Goal: Task Accomplishment & Management: Manage account settings

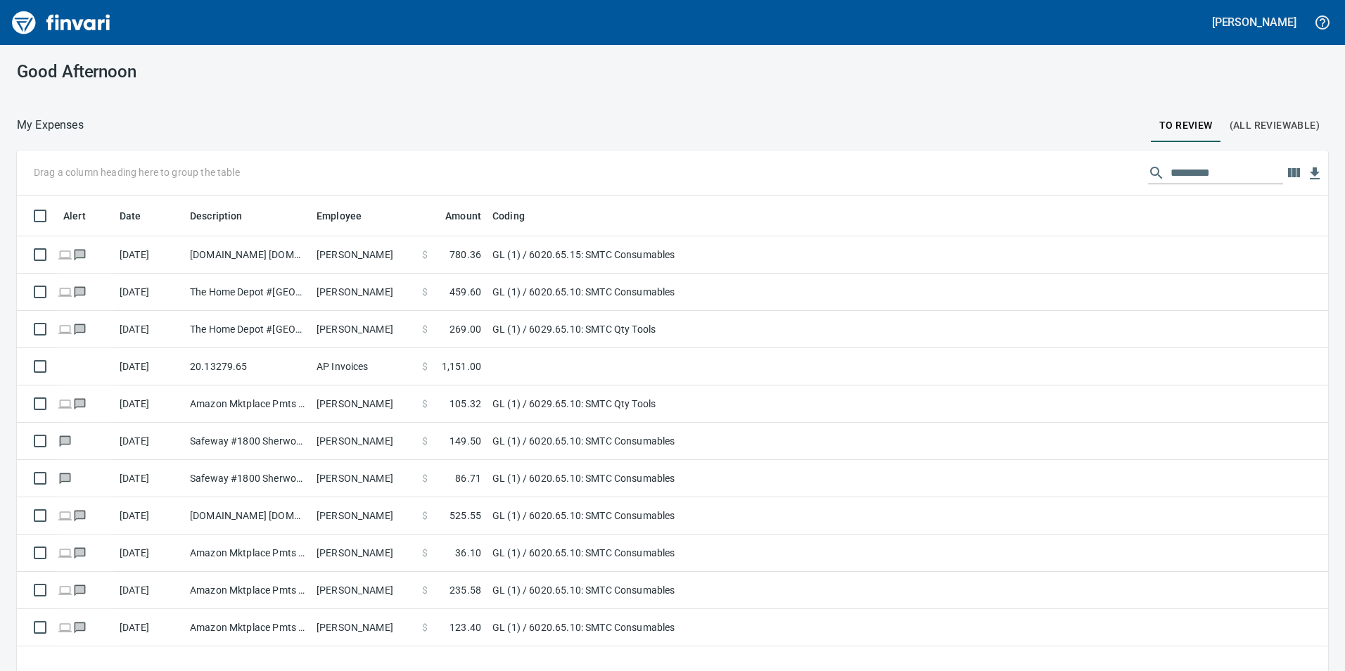
scroll to position [506, 1290]
click at [1220, 185] on div "Drag a column heading here to group the table" at bounding box center [672, 172] width 1311 height 45
click at [1230, 136] on button "(All Reviewable)" at bounding box center [1274, 125] width 107 height 34
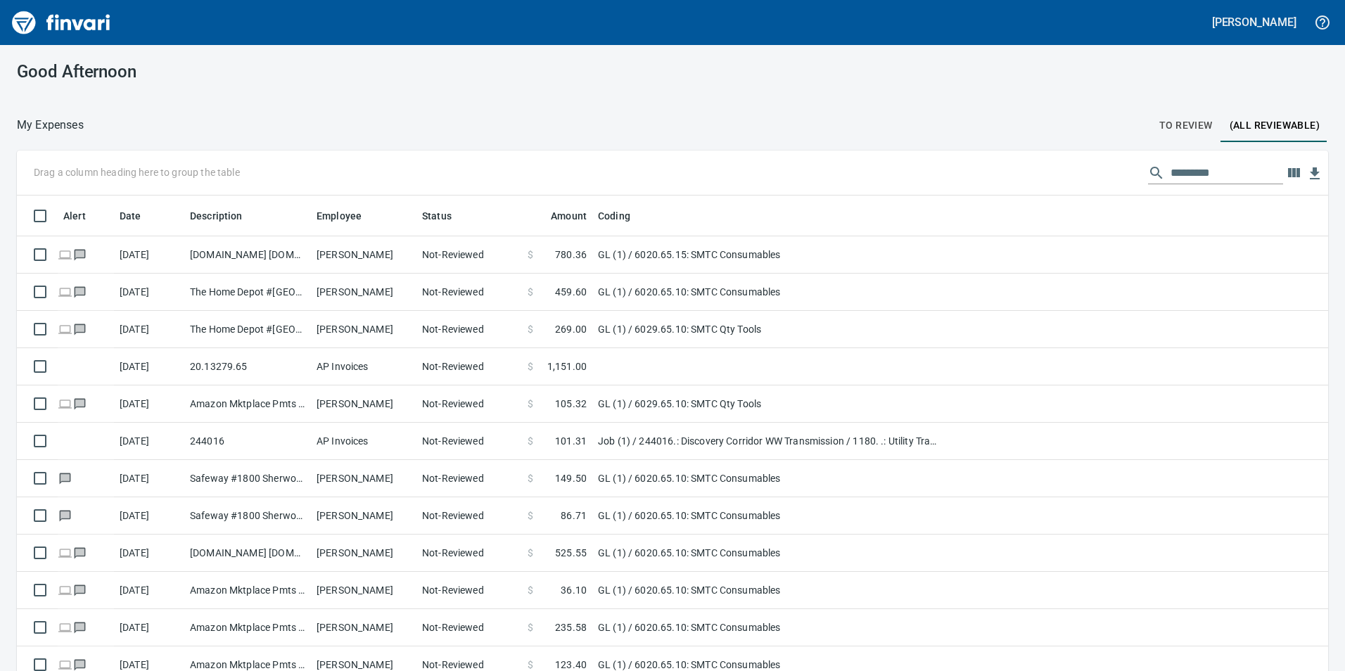
scroll to position [506, 1279]
click at [1215, 166] on input "text" at bounding box center [1226, 173] width 113 height 23
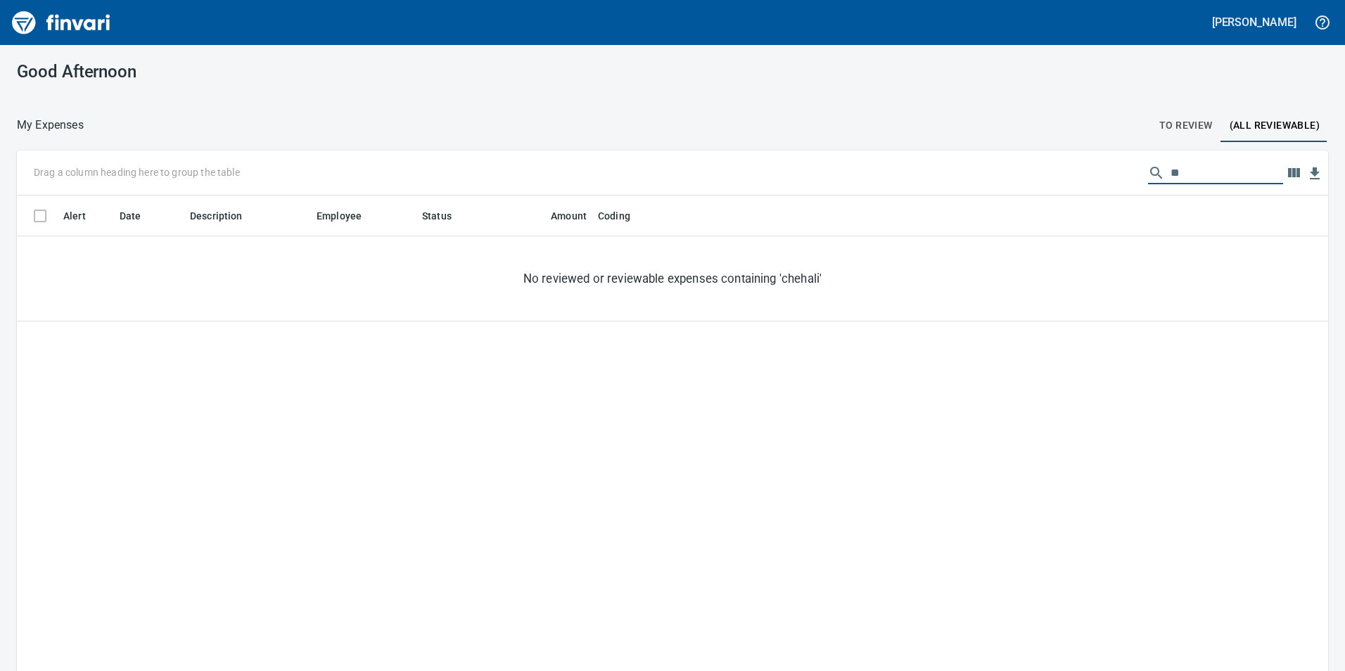
type input "*"
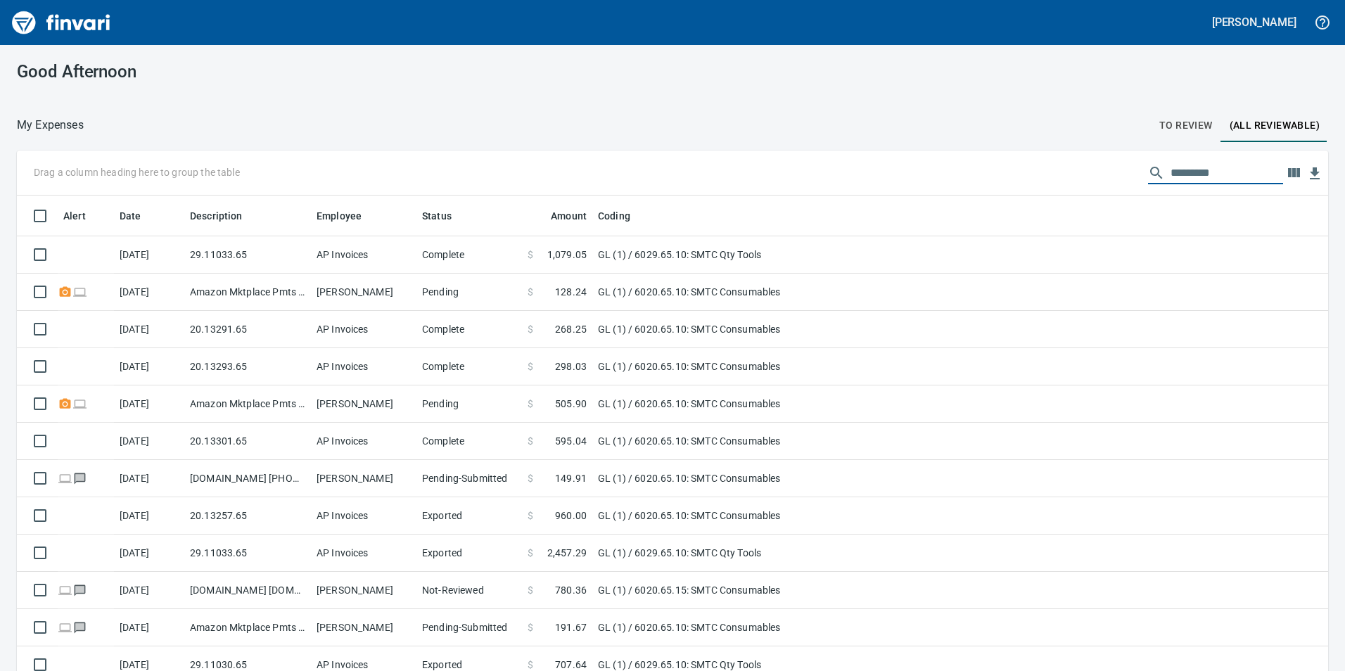
click at [1200, 137] on button "To Review" at bounding box center [1185, 125] width 70 height 34
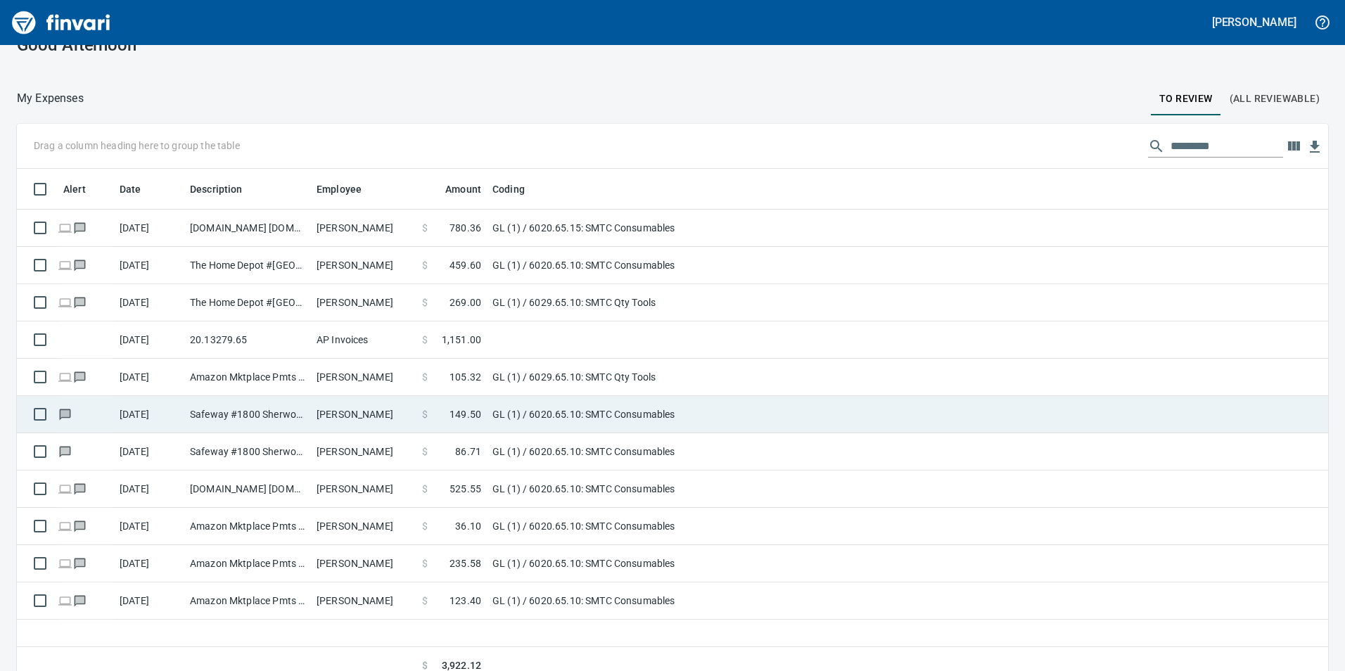
scroll to position [41, 0]
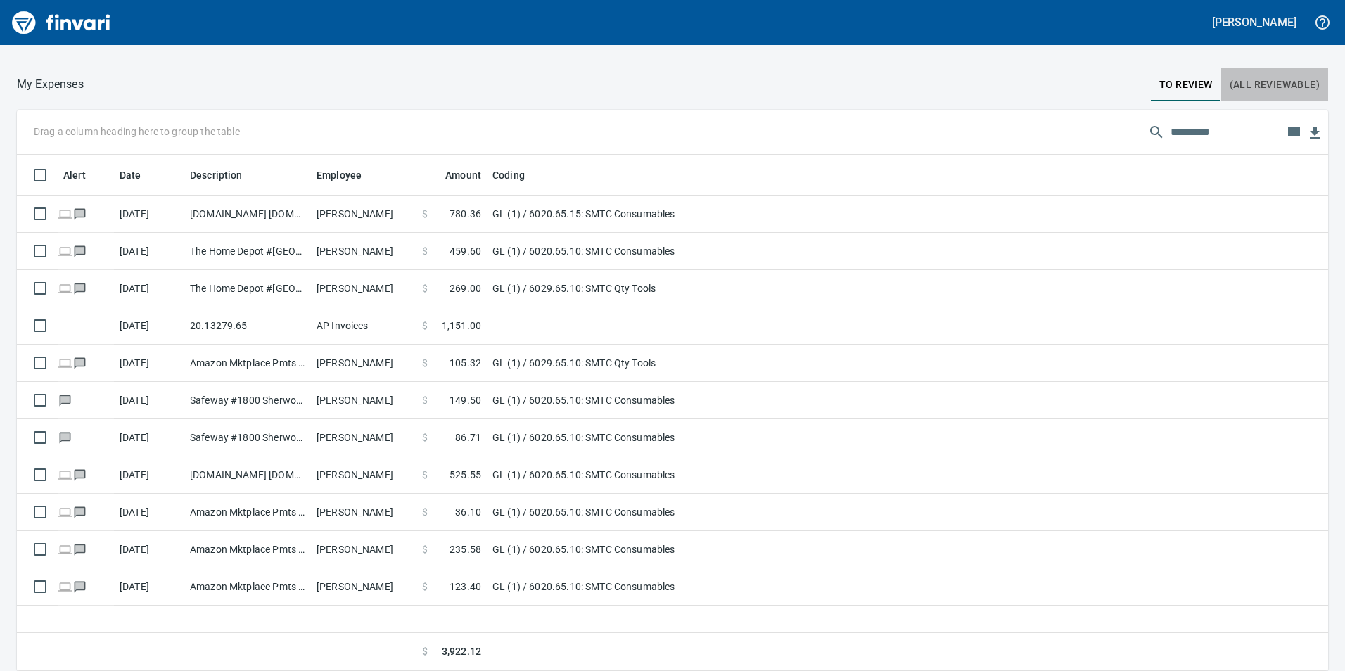
click at [1245, 72] on button "(All Reviewable)" at bounding box center [1274, 85] width 107 height 34
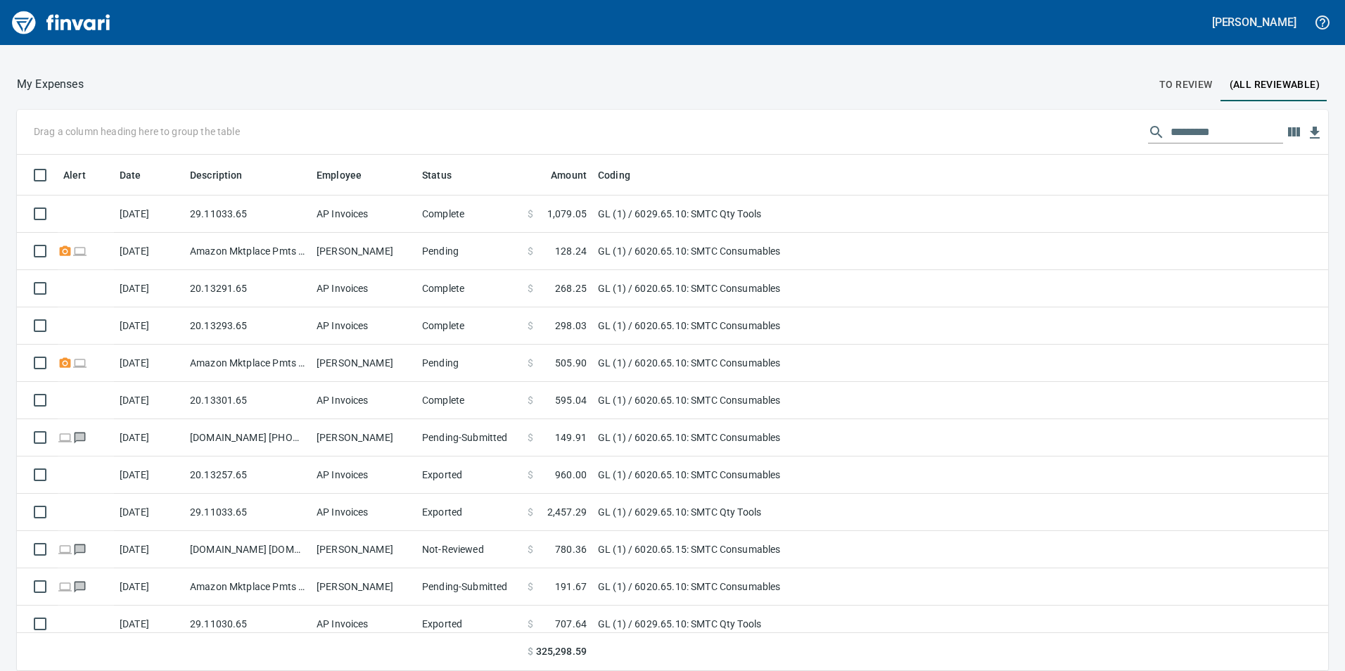
scroll to position [506, 1279]
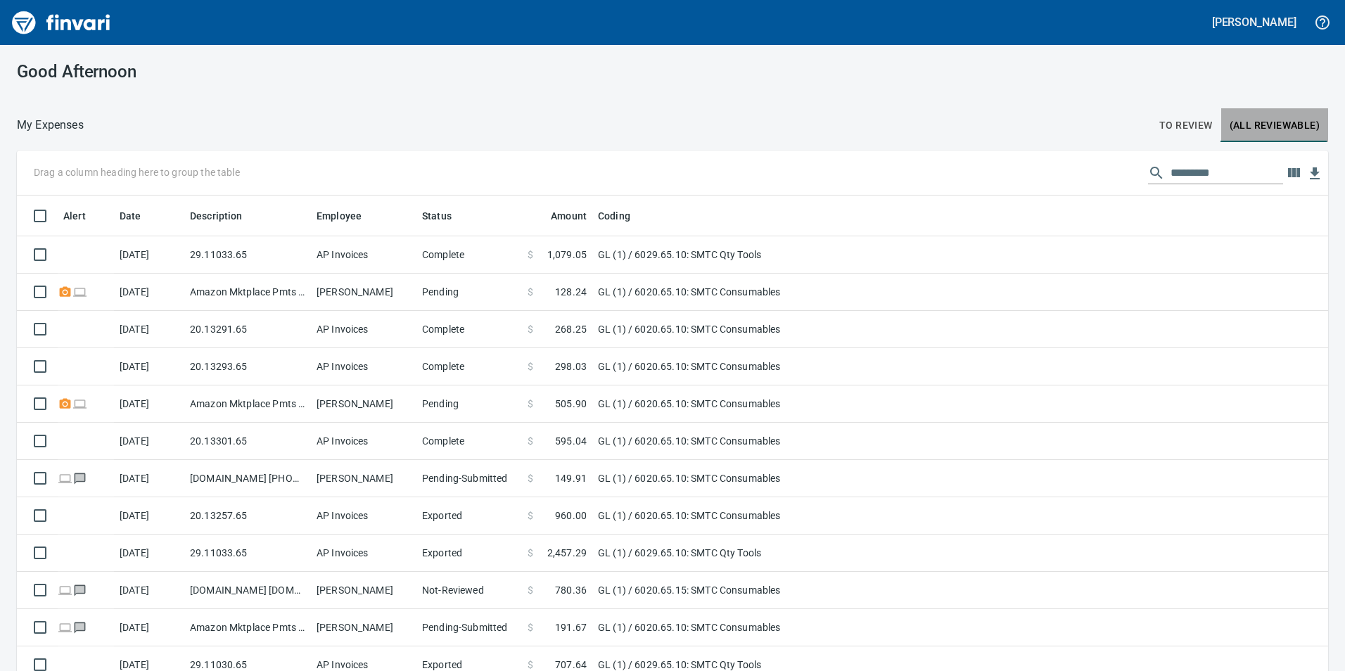
click at [1229, 129] on span "(All Reviewable)" at bounding box center [1274, 126] width 90 height 18
click at [1196, 169] on input "text" at bounding box center [1226, 173] width 113 height 23
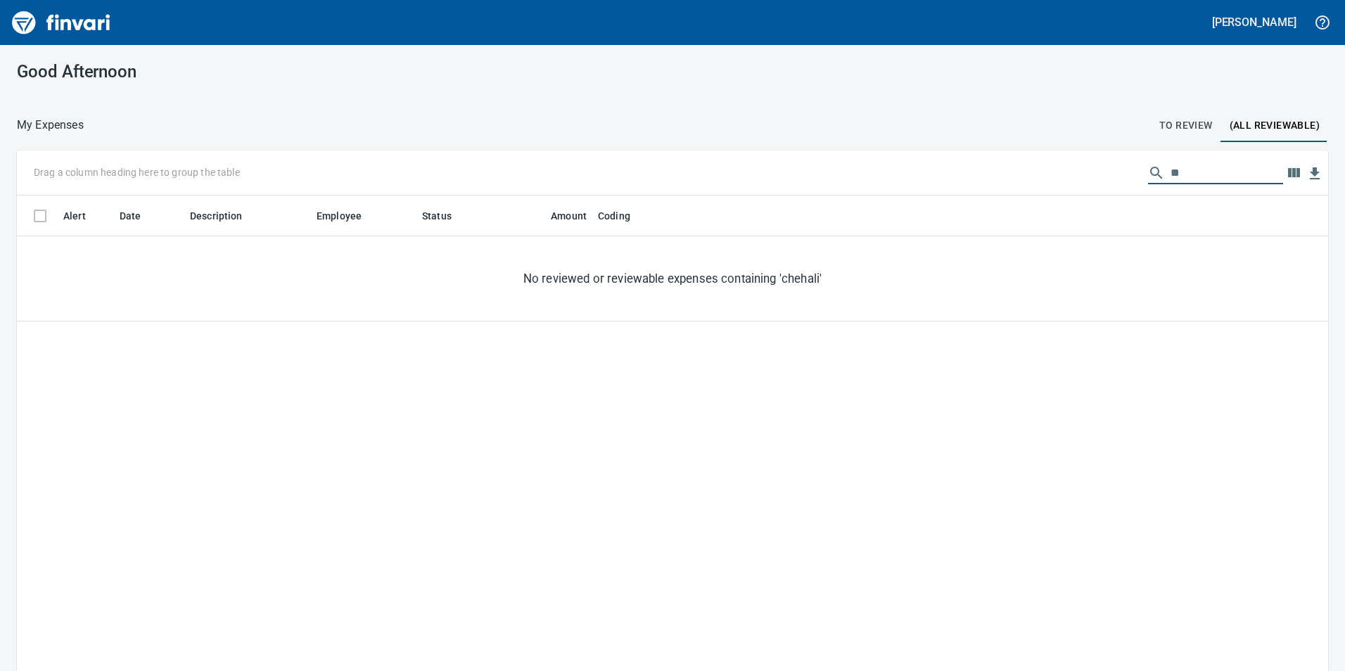
type input "*"
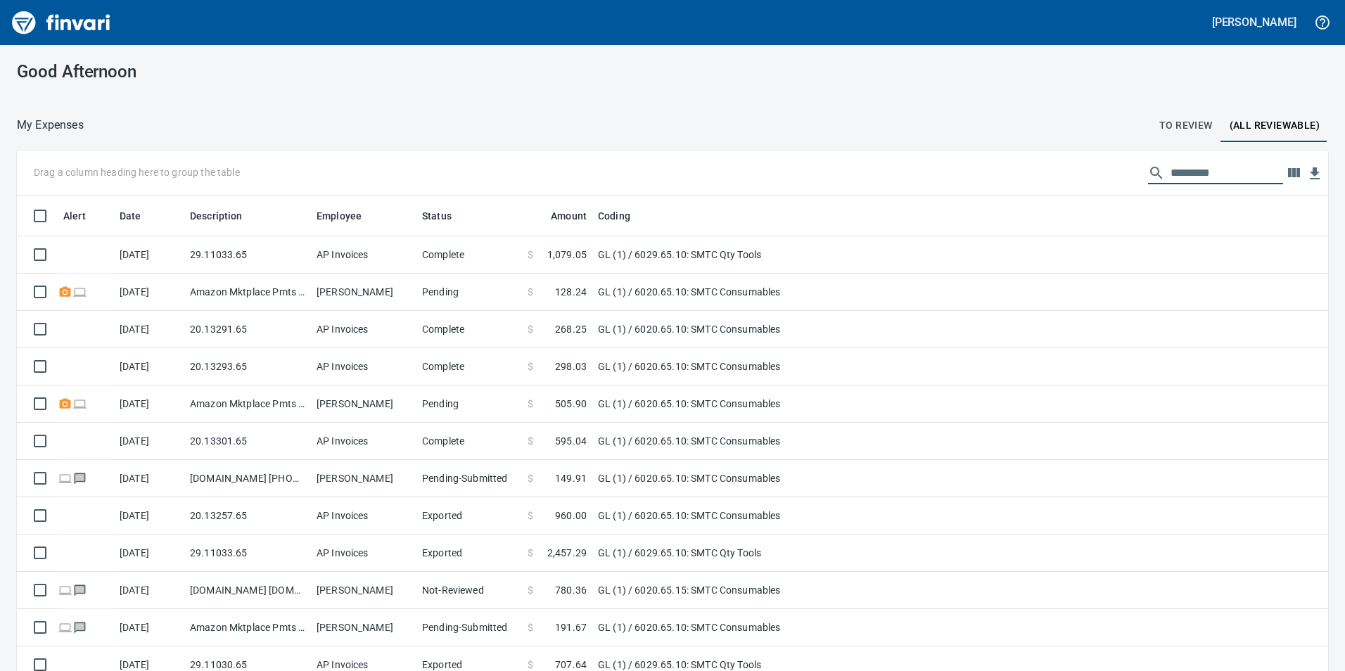
click at [1233, 177] on input "text" at bounding box center [1226, 173] width 113 height 23
type input "*"
click at [1159, 127] on span "To Review" at bounding box center [1185, 126] width 53 height 18
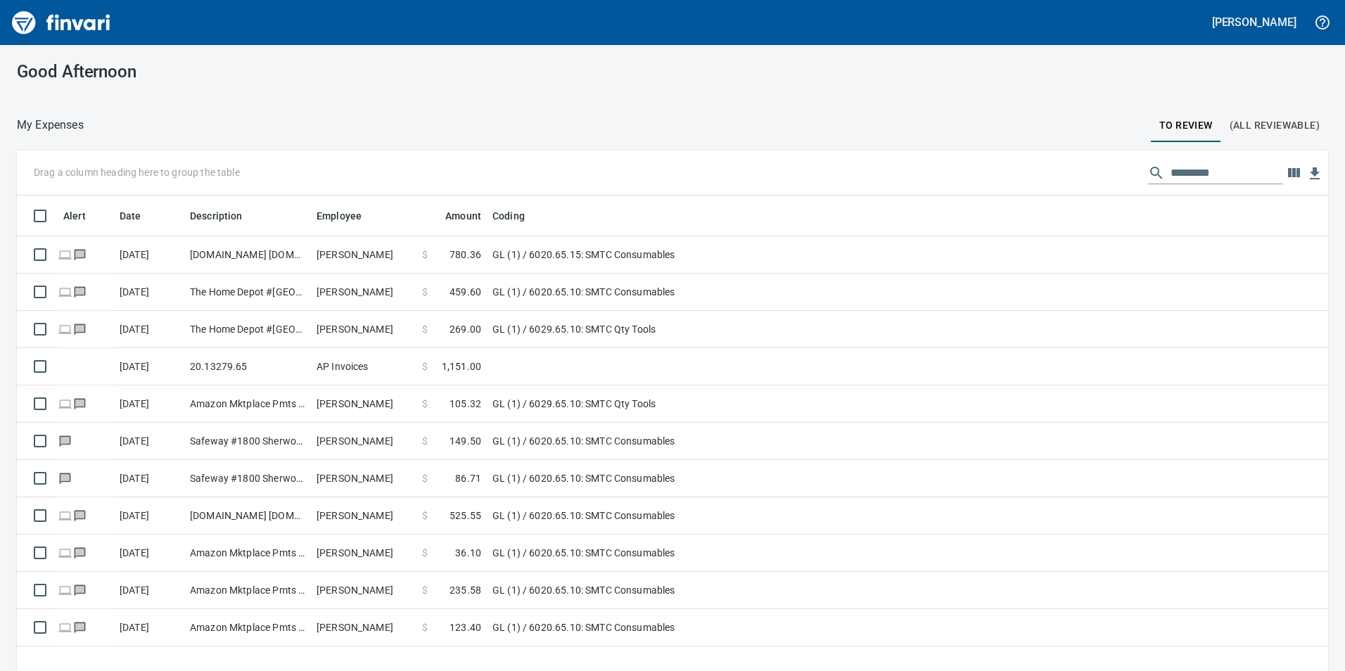
scroll to position [506, 1290]
click at [1176, 173] on input "text" at bounding box center [1226, 173] width 113 height 23
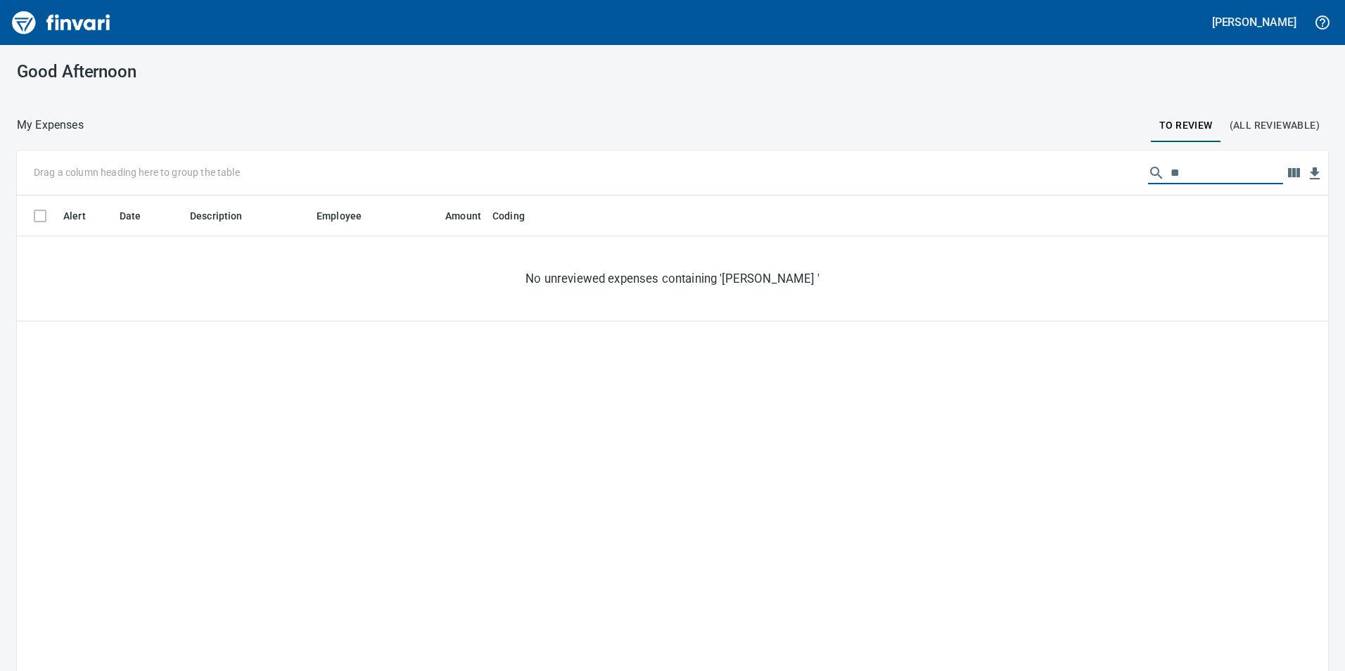
type input "*"
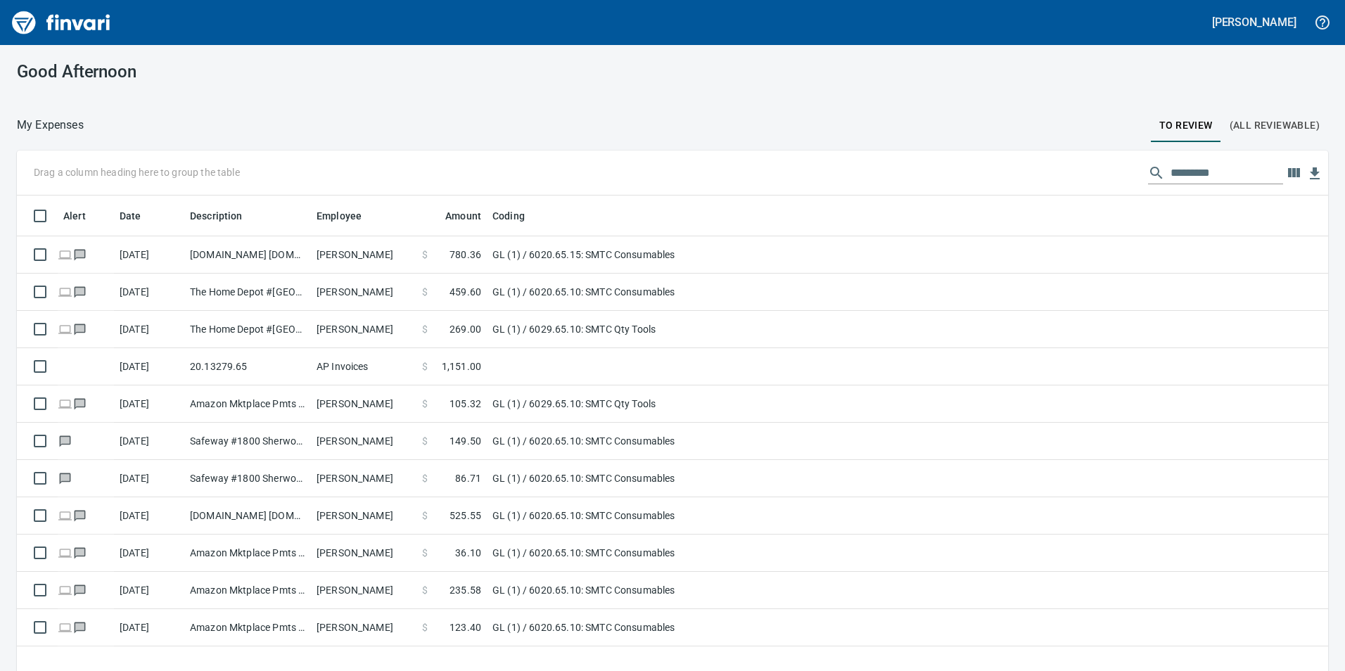
click at [1229, 128] on span "(All Reviewable)" at bounding box center [1274, 126] width 90 height 18
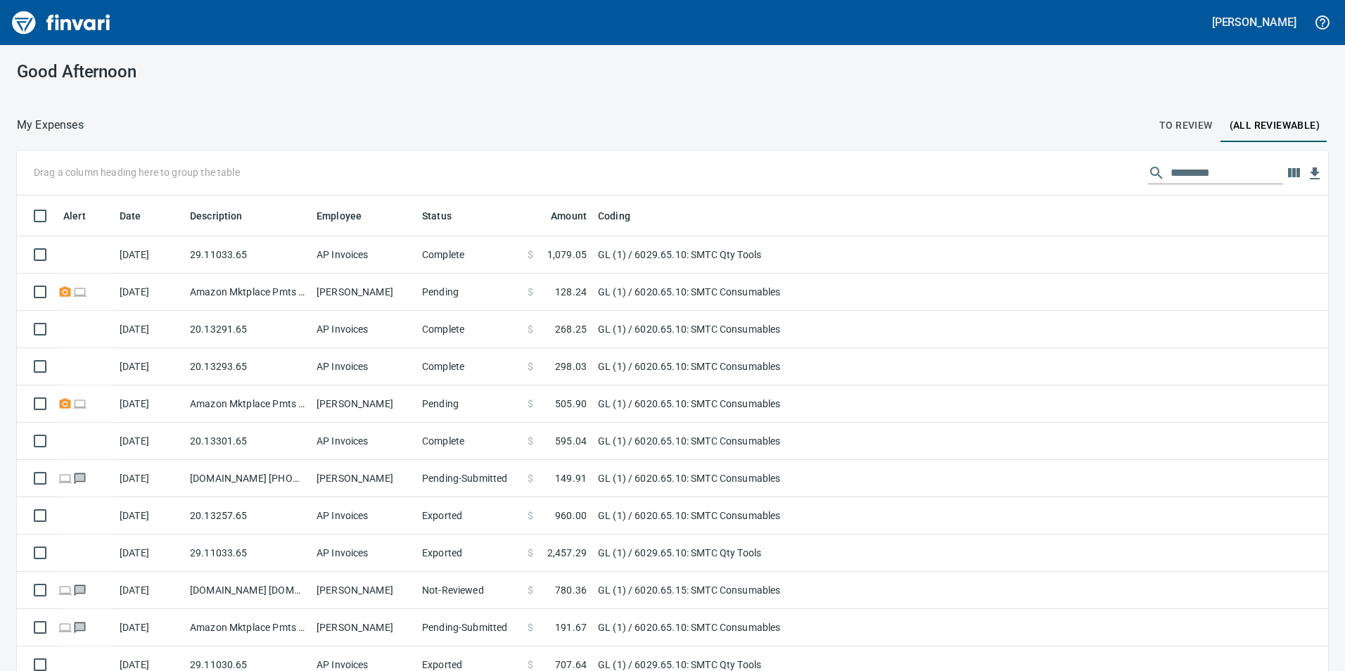
scroll to position [506, 1279]
click at [1200, 177] on input "text" at bounding box center [1226, 173] width 113 height 23
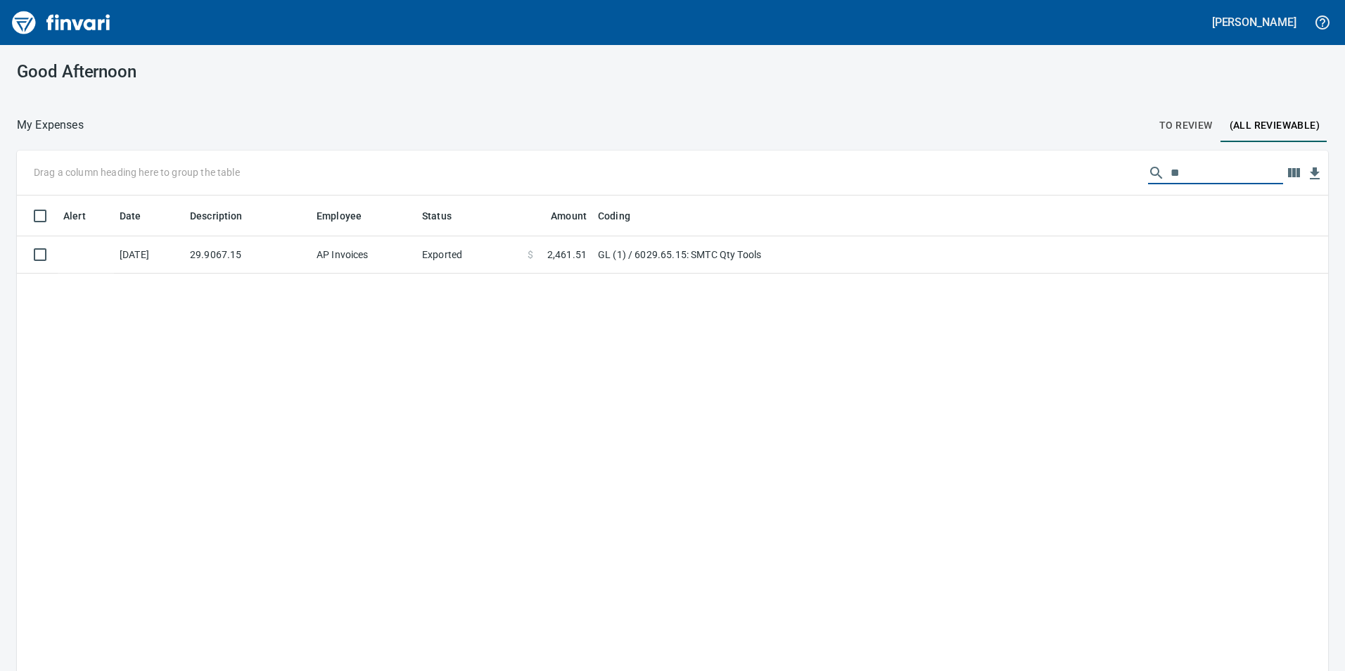
type input "*"
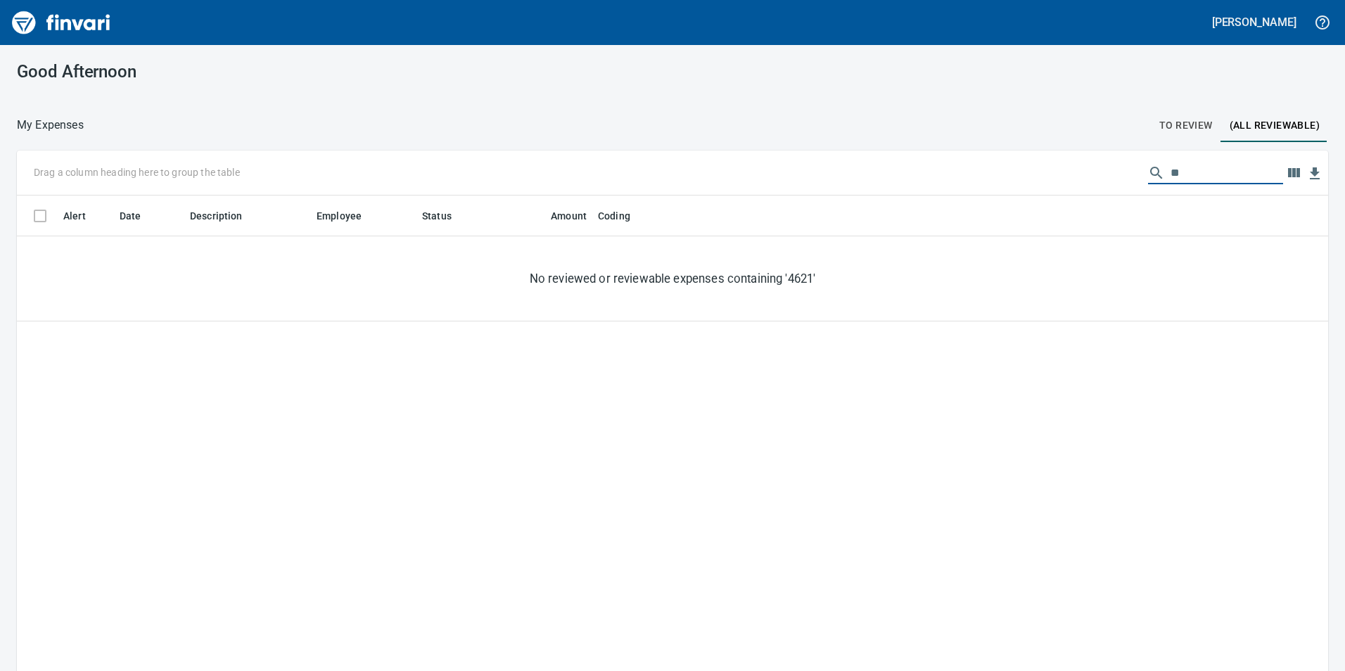
type input "*"
